Goal: Task Accomplishment & Management: Use online tool/utility

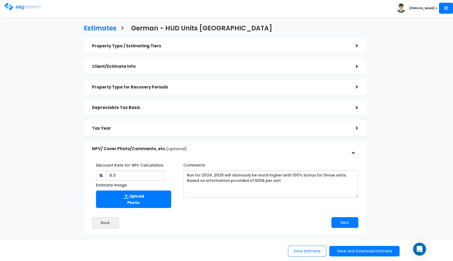
click at [19, 8] on img at bounding box center [23, 7] width 38 height 8
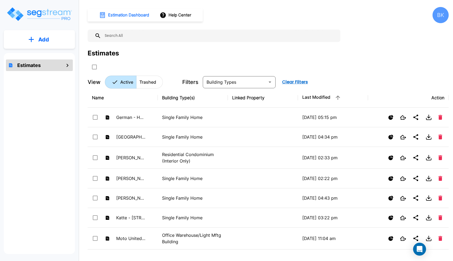
click at [113, 36] on input "text" at bounding box center [219, 36] width 236 height 12
type input "b"
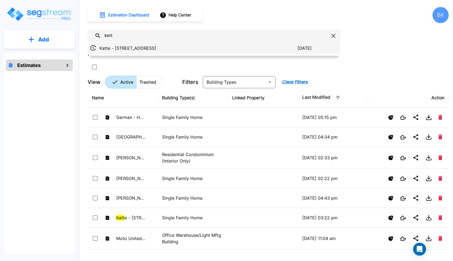
type input "katt"
click at [131, 47] on p "Katte - 125 E Cleveland St" at bounding box center [198, 48] width 198 height 6
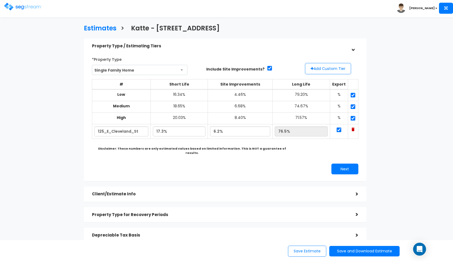
click at [118, 215] on div "Property Type for Recovery Periods >" at bounding box center [225, 214] width 282 height 15
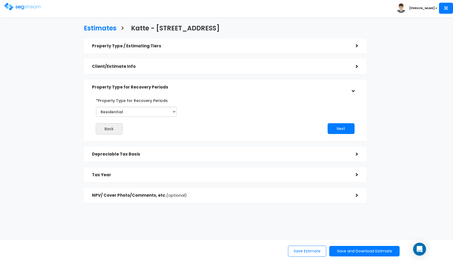
click at [162, 153] on h5 "Depreciable Tax Basis" at bounding box center [219, 154] width 255 height 5
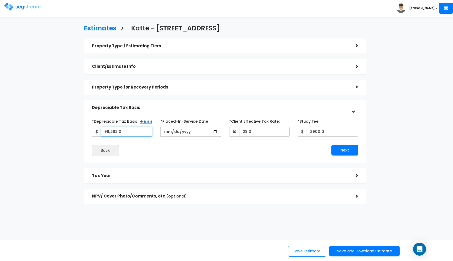
click at [123, 131] on input "96,282.0" at bounding box center [127, 132] width 52 height 10
type input "171,282"
click at [156, 150] on div "Back" at bounding box center [156, 150] width 137 height 11
click at [342, 154] on button "Next" at bounding box center [344, 150] width 27 height 11
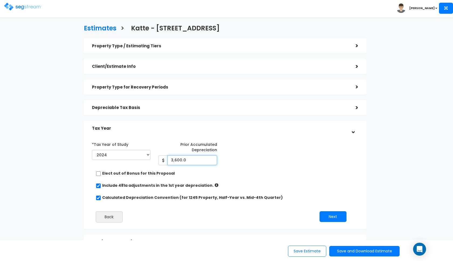
click at [182, 160] on input "3,600.0" at bounding box center [192, 160] width 50 height 10
type input "3,355"
click at [243, 163] on div "*Tax Year of Study 2023 2024 2025 2026 Prior Accumulated Depreciation 3,355" at bounding box center [221, 152] width 266 height 25
click at [330, 218] on button "Next" at bounding box center [332, 217] width 27 height 11
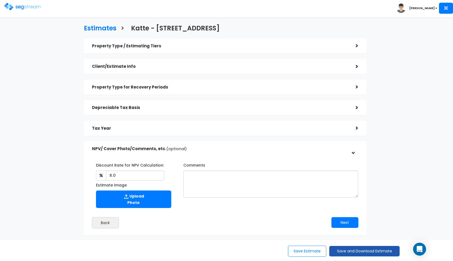
click at [363, 254] on button "Save and Download Estimate" at bounding box center [364, 251] width 70 height 11
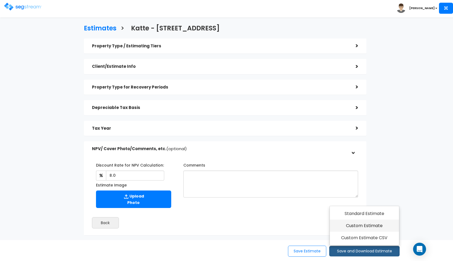
click at [370, 227] on link "Custom Estimate" at bounding box center [364, 226] width 69 height 12
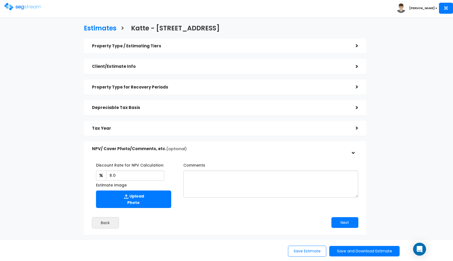
click at [173, 106] on h5 "Depreciable Tax Basis" at bounding box center [219, 108] width 255 height 5
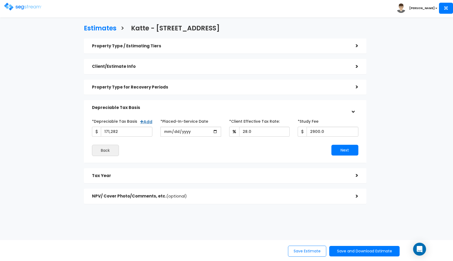
click at [171, 106] on h5 "Depreciable Tax Basis" at bounding box center [219, 108] width 255 height 5
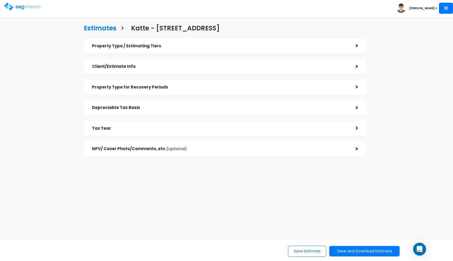
click at [171, 106] on h5 "Depreciable Tax Basis" at bounding box center [219, 108] width 255 height 5
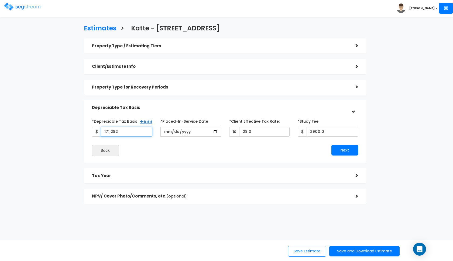
click at [122, 131] on input "171,282" at bounding box center [127, 132] width 52 height 10
type input "190,895"
click at [171, 146] on div "Back" at bounding box center [156, 150] width 137 height 11
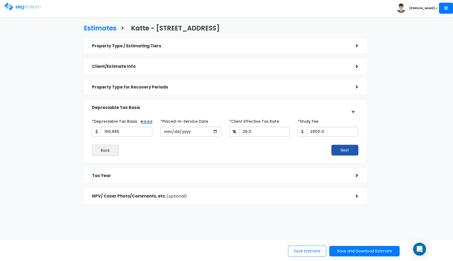
click at [349, 151] on button "Next" at bounding box center [344, 150] width 27 height 11
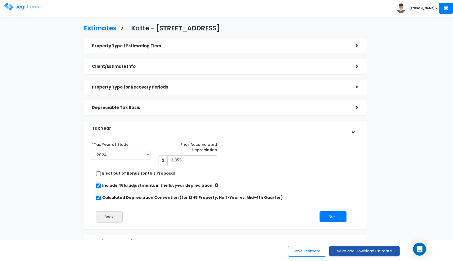
click at [341, 254] on button "Save and Download Estimate" at bounding box center [364, 251] width 70 height 11
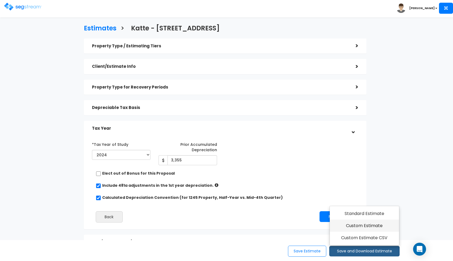
click at [351, 228] on link "Custom Estimate" at bounding box center [364, 226] width 69 height 12
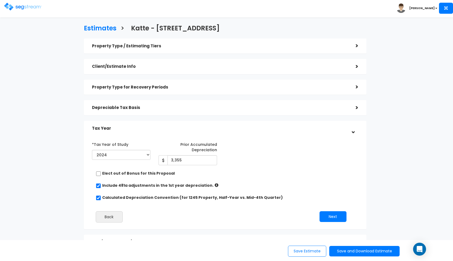
click at [20, 6] on img at bounding box center [23, 7] width 38 height 8
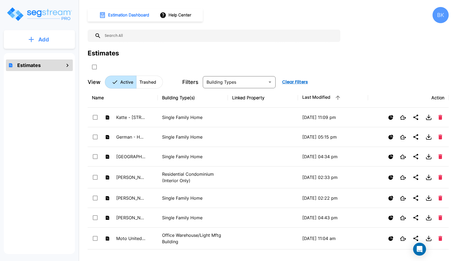
click at [39, 37] on p "Add" at bounding box center [43, 40] width 11 height 8
click at [42, 58] on button "Add Estimate" at bounding box center [39, 54] width 40 height 11
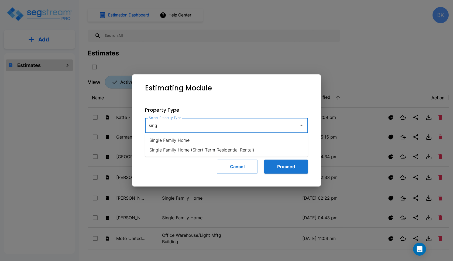
click at [184, 143] on li "Single Family Home" at bounding box center [226, 141] width 163 height 10
type input "Single Family Home"
click at [279, 172] on button "Proceed" at bounding box center [286, 167] width 44 height 14
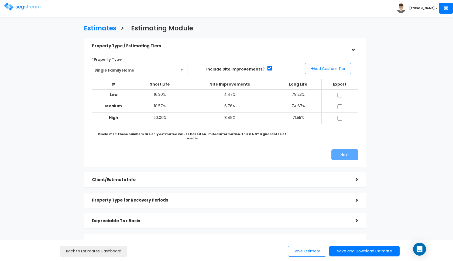
click at [332, 68] on button "Add Custom Tier" at bounding box center [328, 68] width 46 height 11
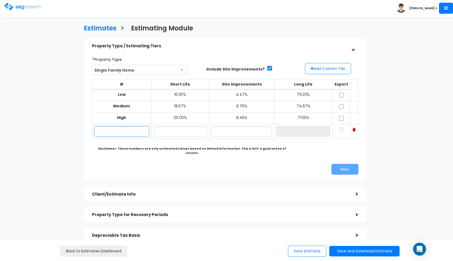
click at [135, 130] on input "text" at bounding box center [121, 132] width 55 height 10
type input "[STREET_ADDRESS]"
type input "18.70%"
type input "6"
type input "5.80%"
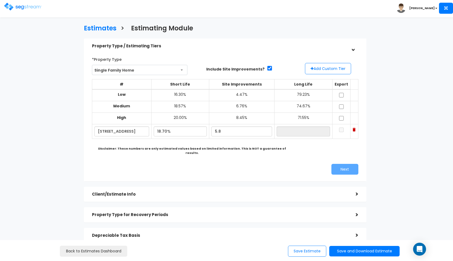
type input "75.50%"
click at [178, 156] on div "*Property Type Single Family Home Assisted/Senior Living Auto Repair Shop Auto …" at bounding box center [225, 114] width 274 height 125
click at [342, 95] on input "checkbox" at bounding box center [340, 95] width 5 height 5
checkbox input "true"
click at [341, 105] on input "checkbox" at bounding box center [340, 107] width 5 height 5
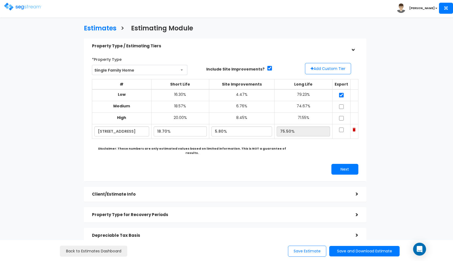
checkbox input "true"
click at [341, 118] on input "checkbox" at bounding box center [340, 118] width 5 height 5
checkbox input "true"
click at [341, 128] on input "checkbox" at bounding box center [340, 130] width 5 height 5
checkbox input "true"
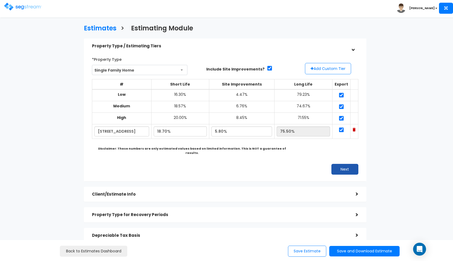
click at [342, 165] on button "Next" at bounding box center [344, 169] width 27 height 11
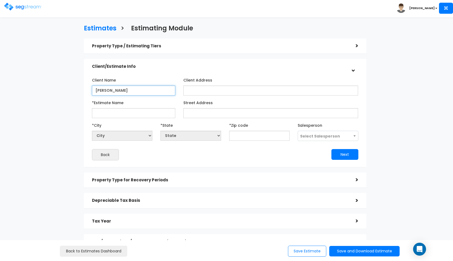
type input "[PERSON_NAME]"
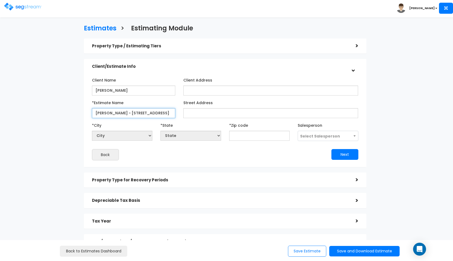
type input "[PERSON_NAME] - [STREET_ADDRESS]"
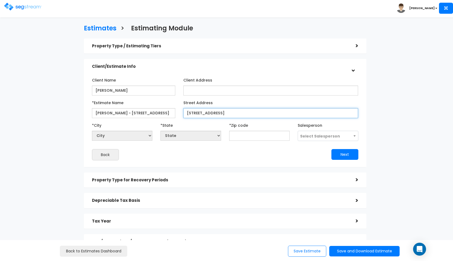
type input "[STREET_ADDRESS]"
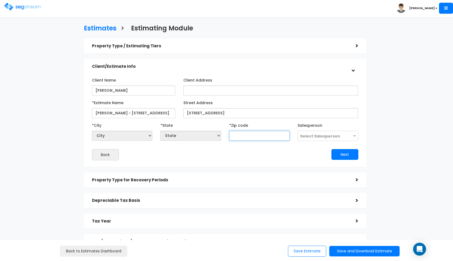
select select "National Average"
type input "843"
select select "UT"
type input "84310"
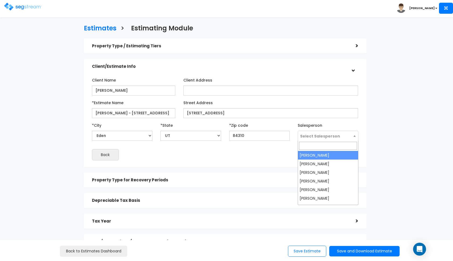
click at [330, 132] on span "Select Salesperson" at bounding box center [328, 136] width 60 height 10
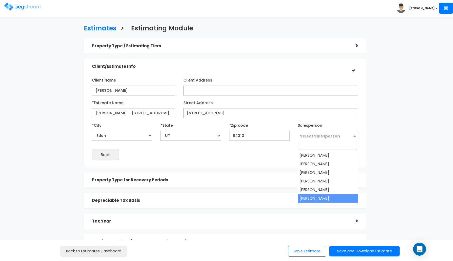
select select "190"
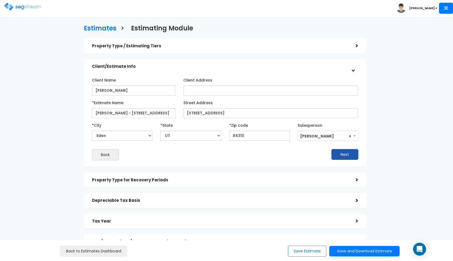
click at [349, 154] on button "Next" at bounding box center [344, 154] width 27 height 11
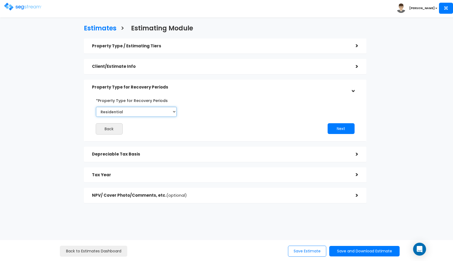
select select "Commercial"
click at [221, 114] on div "Back Next" at bounding box center [225, 115] width 274 height 39
click at [337, 128] on button "Next" at bounding box center [340, 128] width 27 height 11
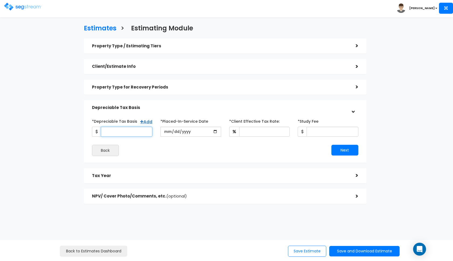
click at [114, 132] on input "*Depreciable Tax Basis" at bounding box center [127, 132] width 52 height 10
type input "884,000"
